Goal: Task Accomplishment & Management: Complete application form

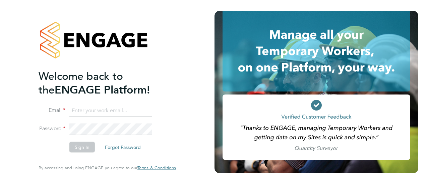
type input "karen.anderson37@btinternet.com"
click at [76, 147] on button "Sign In" at bounding box center [81, 147] width 25 height 11
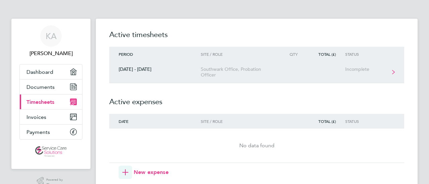
click at [360, 72] on div "Incomplete" at bounding box center [365, 70] width 41 height 6
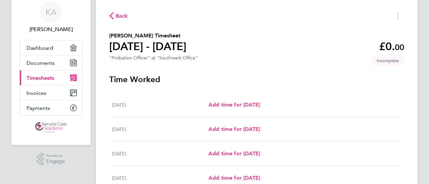
scroll to position [33, 0]
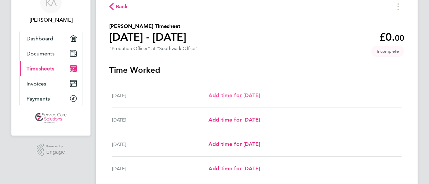
click at [233, 95] on span "Add time for [DATE]" at bounding box center [234, 95] width 52 height 6
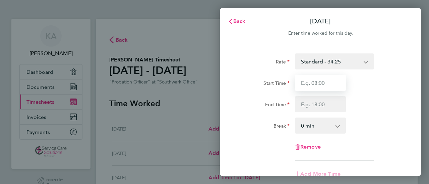
click at [324, 84] on input "Start Time" at bounding box center [320, 83] width 51 height 16
click at [330, 85] on input "Start Time" at bounding box center [320, 83] width 51 height 16
click at [307, 83] on input "07:00" at bounding box center [320, 83] width 51 height 16
type input "08:00"
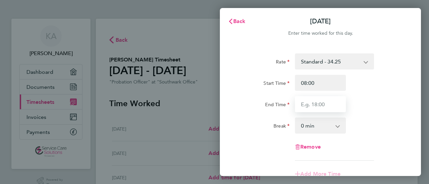
click at [318, 105] on input "End Time" at bounding box center [320, 104] width 51 height 16
type input "18:00"
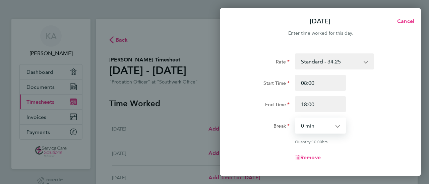
click at [308, 126] on select "0 min 15 min 30 min 45 min 60 min 75 min 90 min" at bounding box center [316, 126] width 42 height 15
click at [173, 162] on div "[DATE] Cancel Enter time worked for this day. Rate Standard - 34.25 Start Time …" at bounding box center [214, 92] width 429 height 184
click at [313, 122] on select "0 min 15 min 30 min 45 min 60 min 75 min 90 min" at bounding box center [316, 126] width 42 height 15
select select "30"
click at [295, 119] on select "0 min 15 min 30 min 45 min 60 min 75 min 90 min" at bounding box center [316, 126] width 42 height 15
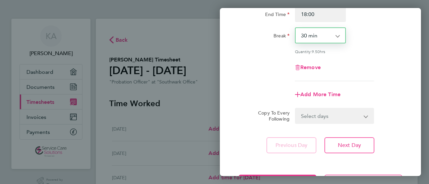
scroll to position [118, 0]
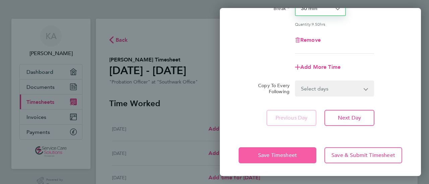
click at [283, 159] on button "Save Timesheet" at bounding box center [277, 156] width 78 height 16
